Goal: Subscribe to service/newsletter

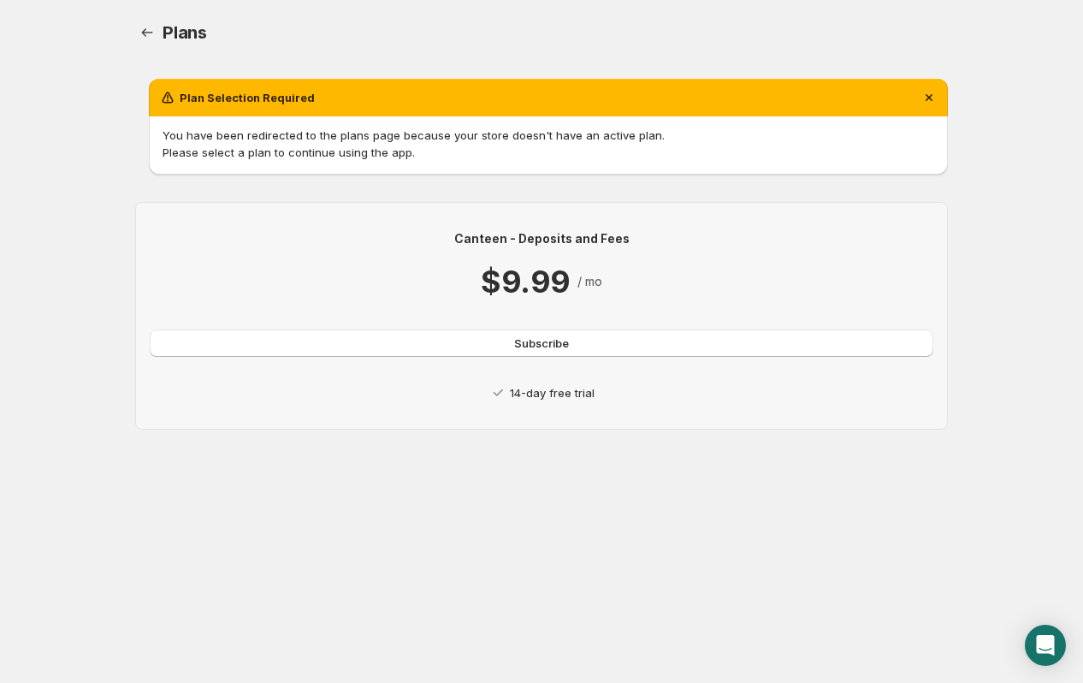
click at [564, 394] on p "14-day free trial" at bounding box center [552, 392] width 85 height 17
click at [537, 335] on span "Subscribe" at bounding box center [541, 343] width 55 height 17
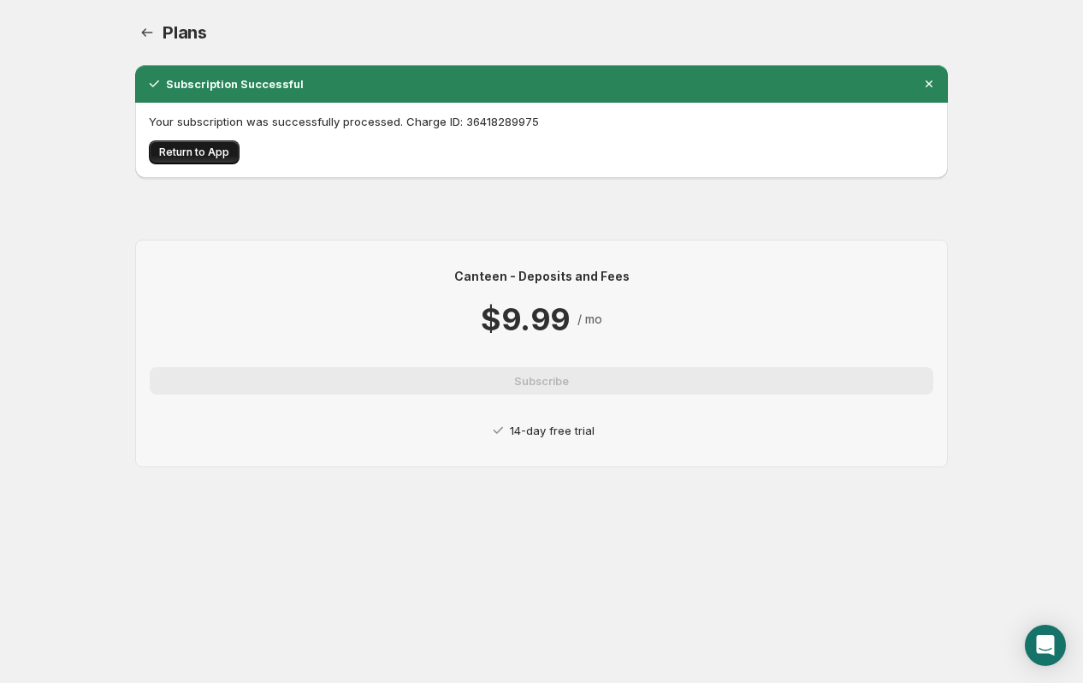
click at [200, 154] on span "Return to App" at bounding box center [194, 152] width 70 height 14
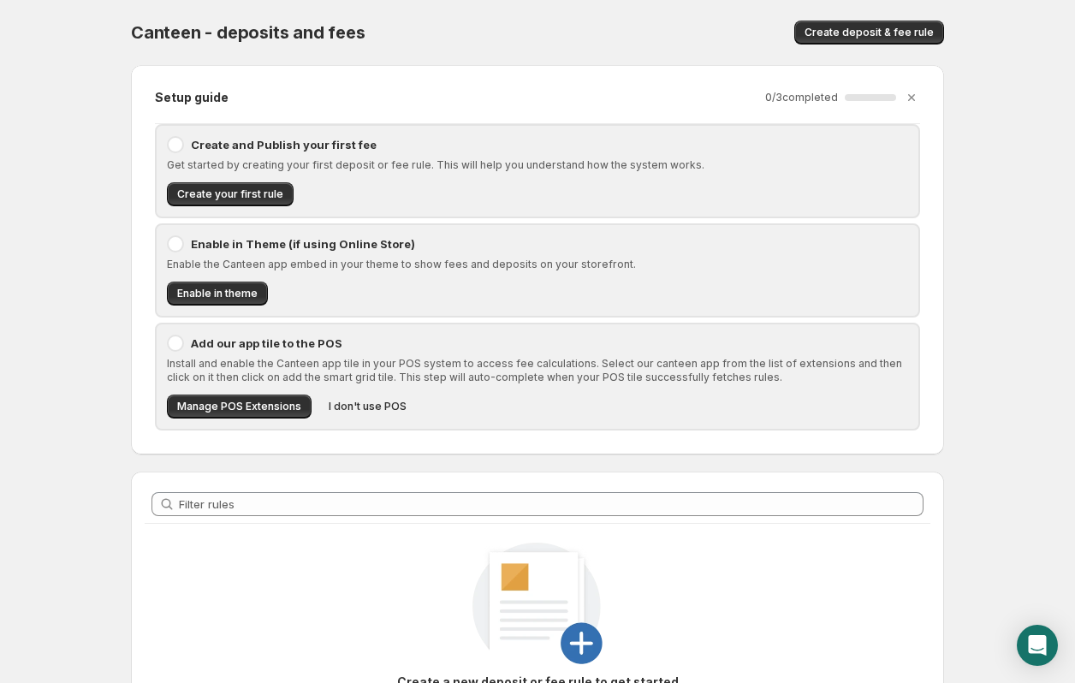
click at [173, 143] on div at bounding box center [175, 144] width 17 height 17
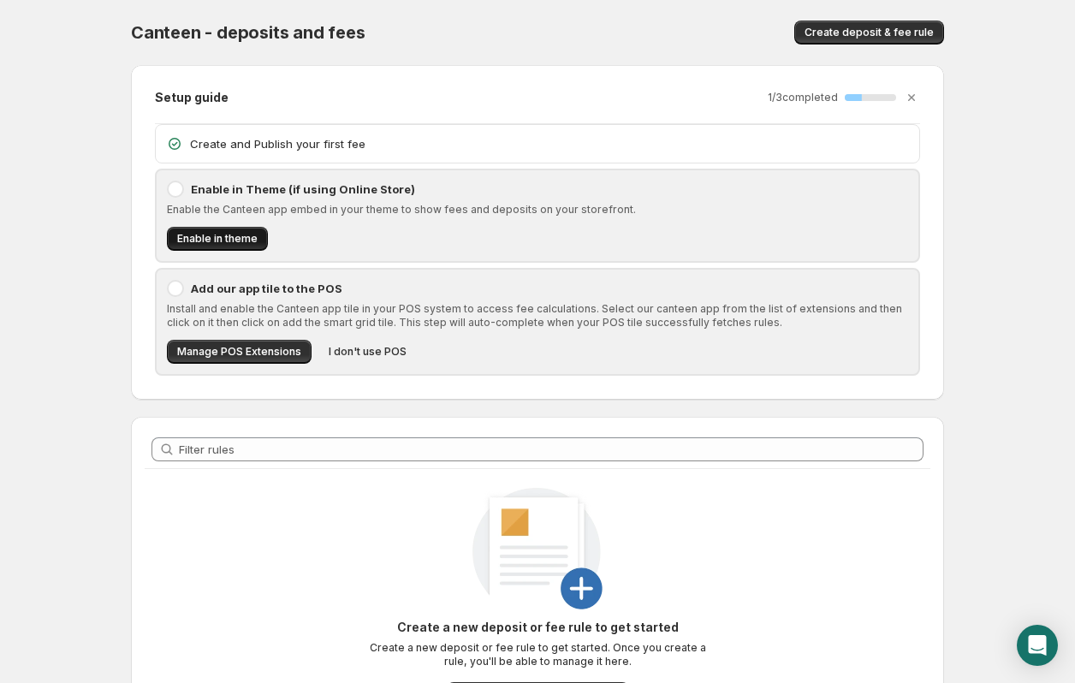
click at [218, 235] on span "Enable in theme" at bounding box center [217, 239] width 80 height 14
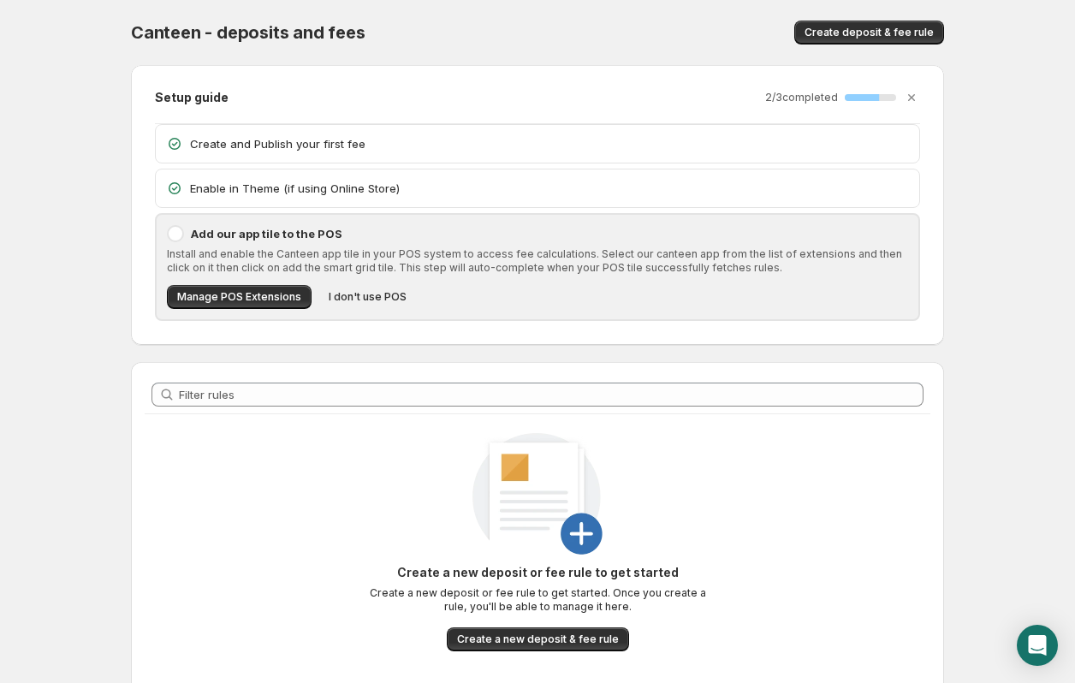
click at [178, 233] on div at bounding box center [175, 233] width 17 height 17
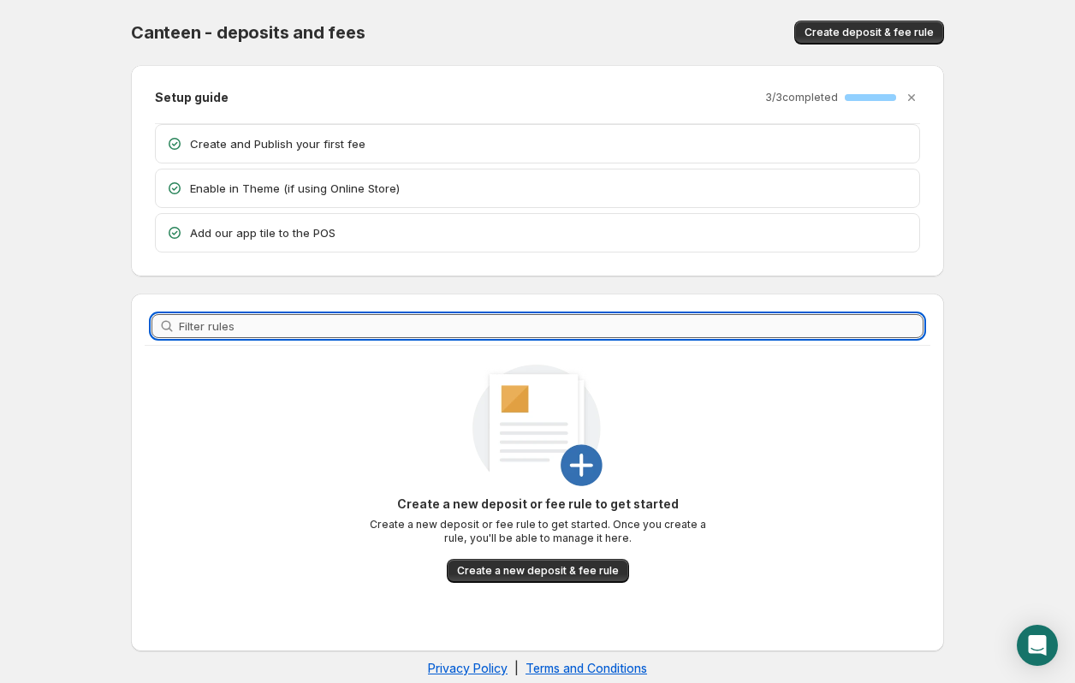
click at [245, 324] on input "Filter rules" at bounding box center [551, 326] width 744 height 24
